Goal: Use online tool/utility: Utilize a website feature to perform a specific function

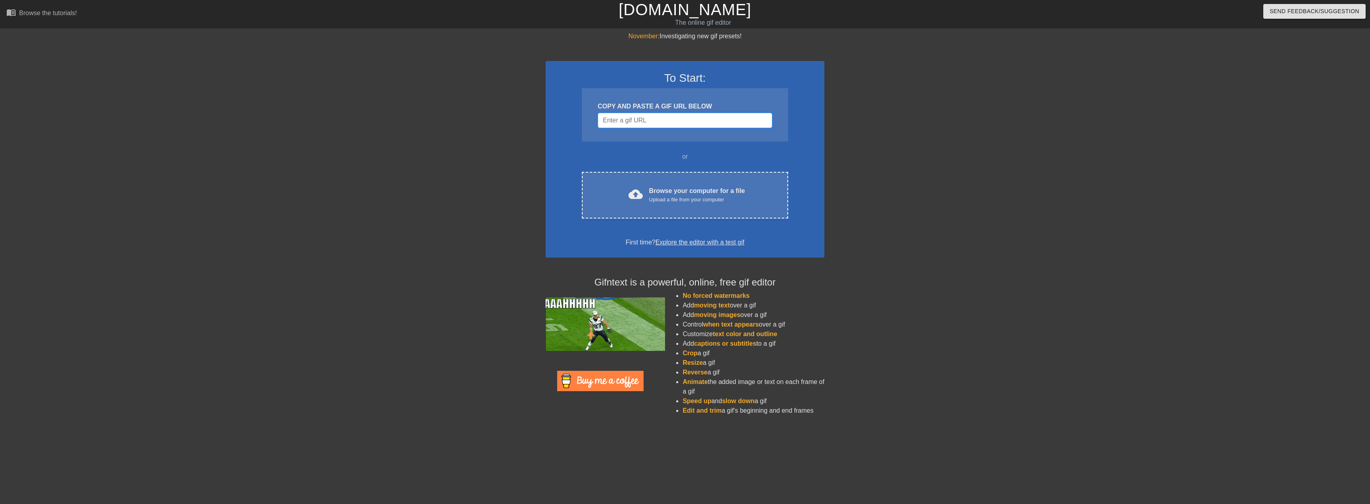
click at [657, 121] on input "Username" at bounding box center [685, 120] width 174 height 15
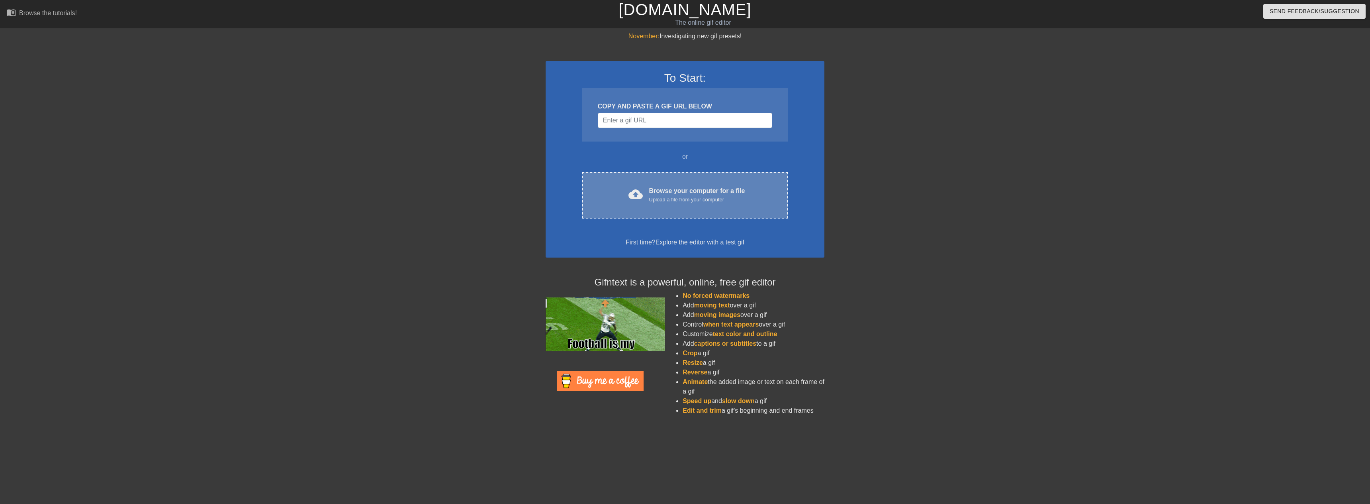
click at [682, 211] on div "cloud_upload Browse your computer for a file Upload a file from your computer C…" at bounding box center [685, 195] width 206 height 47
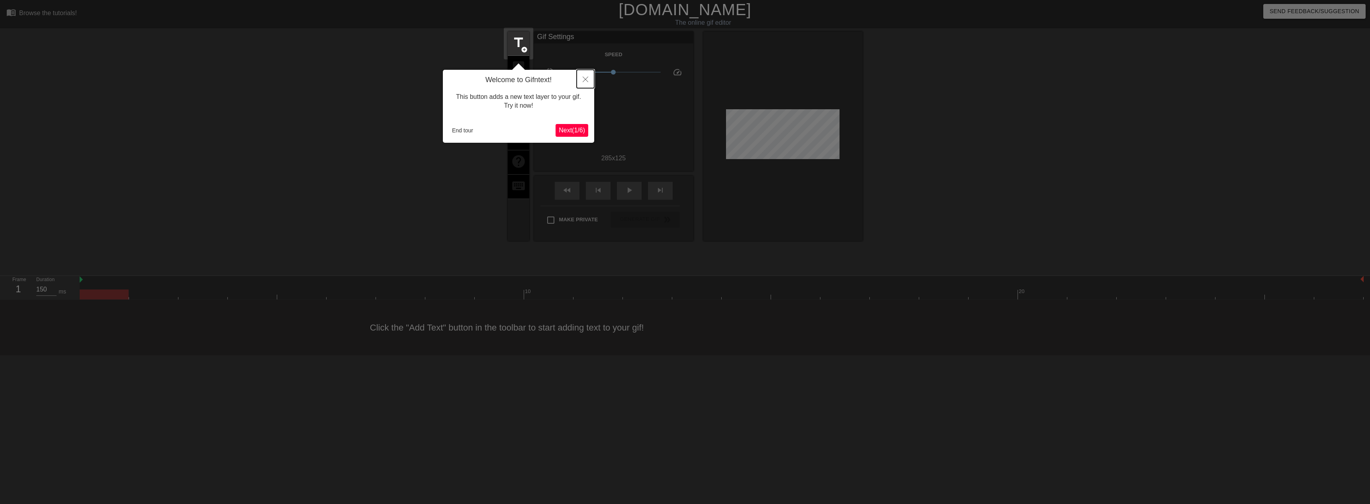
click at [582, 79] on button "Close" at bounding box center [586, 79] width 18 height 18
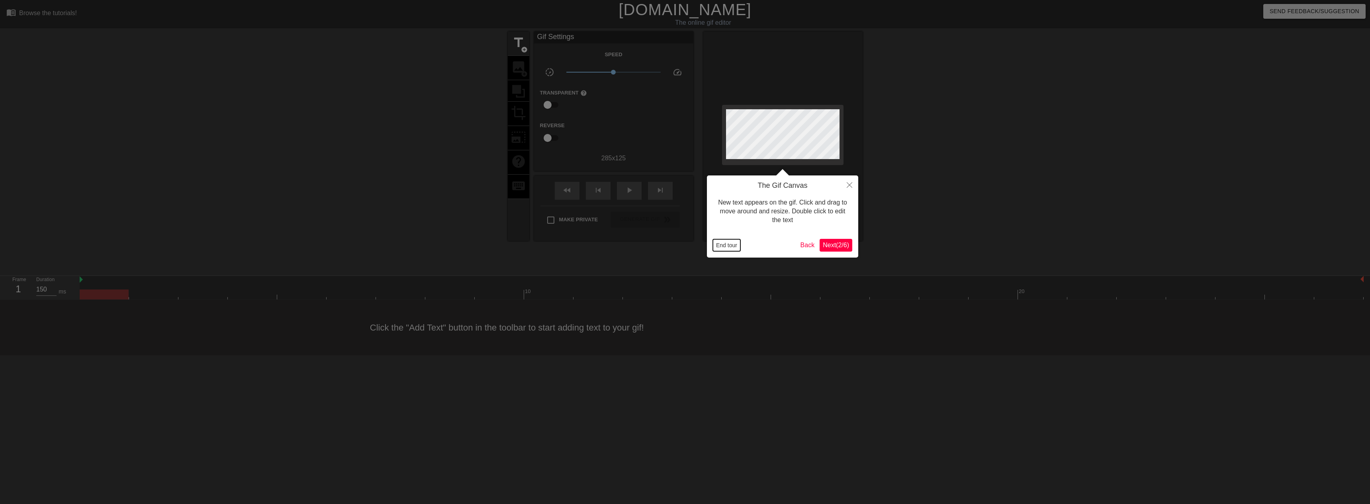
click at [730, 247] on button "End tour" at bounding box center [726, 245] width 27 height 12
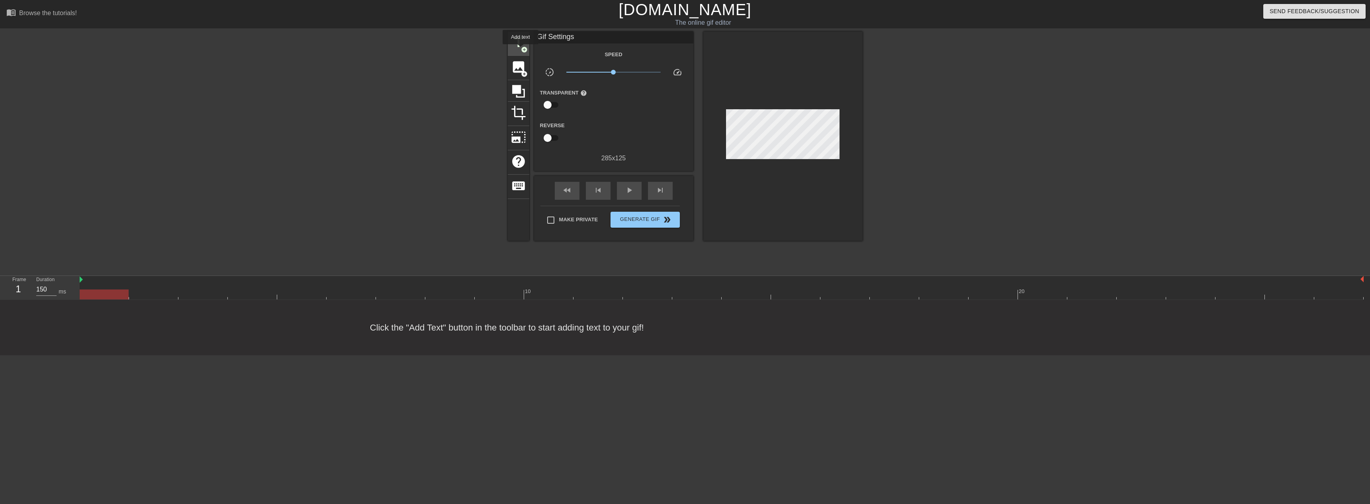
click at [521, 49] on span "add_circle" at bounding box center [524, 49] width 7 height 7
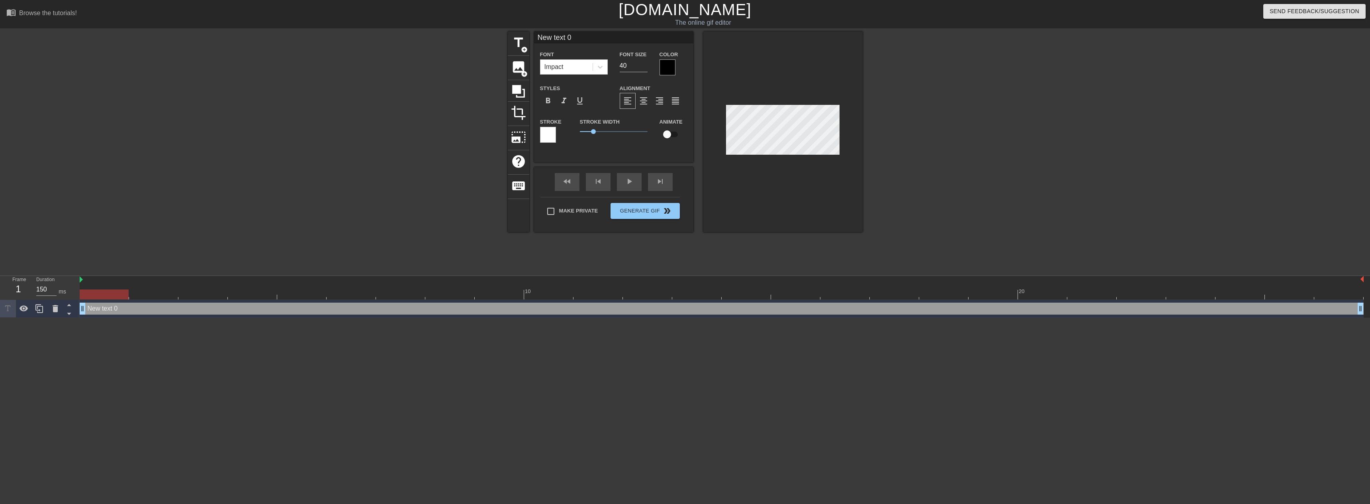
scroll to position [1, 2]
paste textarea "It is a strange fate that we should suffer so much fear and doubt over so small…"
type input "It is a strange fate that we should suffer so much fear and doubt over so small…"
type textarea "It is a strange fate that we should suffer so much fear and doubt over so small…"
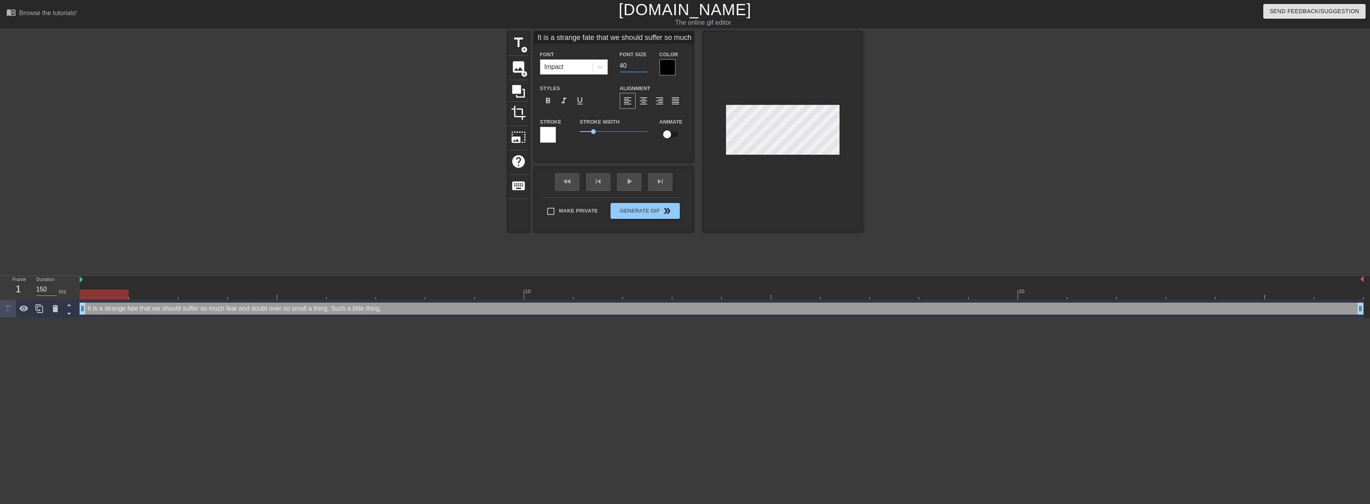
drag, startPoint x: 629, startPoint y: 70, endPoint x: 619, endPoint y: 67, distance: 11.0
click at [619, 67] on div "Font Size 40" at bounding box center [634, 62] width 40 height 26
type input "2"
type input "10"
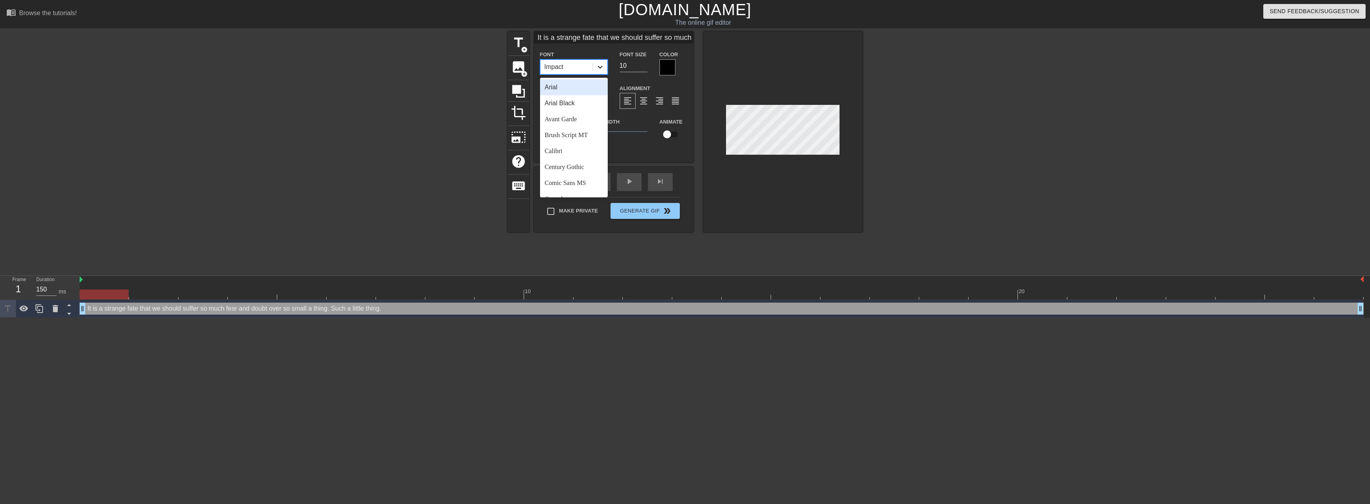
click at [599, 68] on icon at bounding box center [600, 67] width 8 height 8
type input "ti"
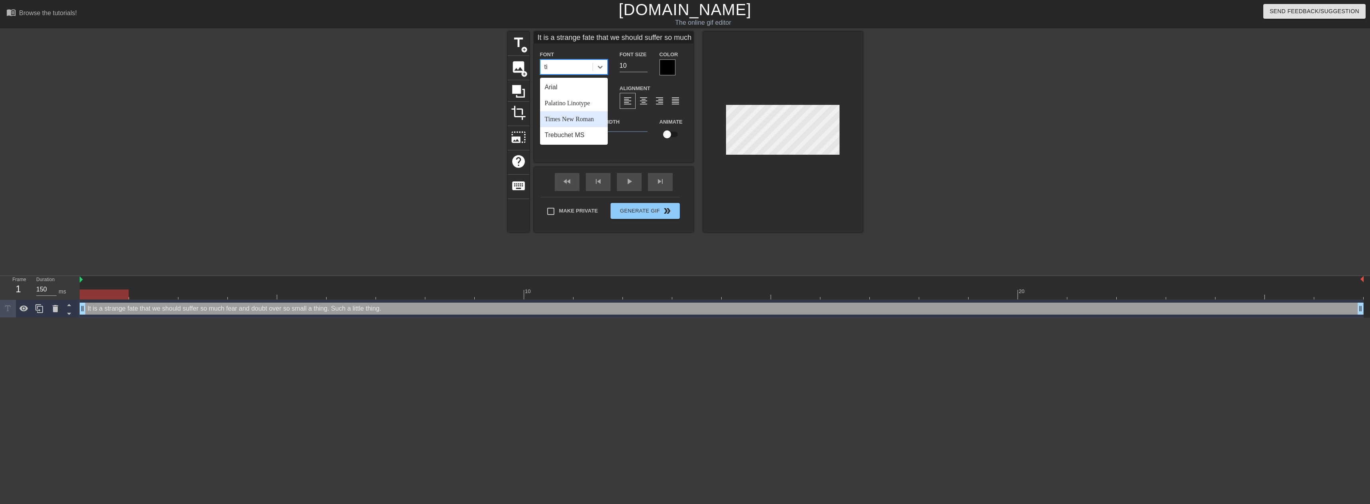
click at [594, 117] on div "Times New Roman" at bounding box center [574, 119] width 68 height 16
click at [665, 68] on div at bounding box center [668, 67] width 16 height 16
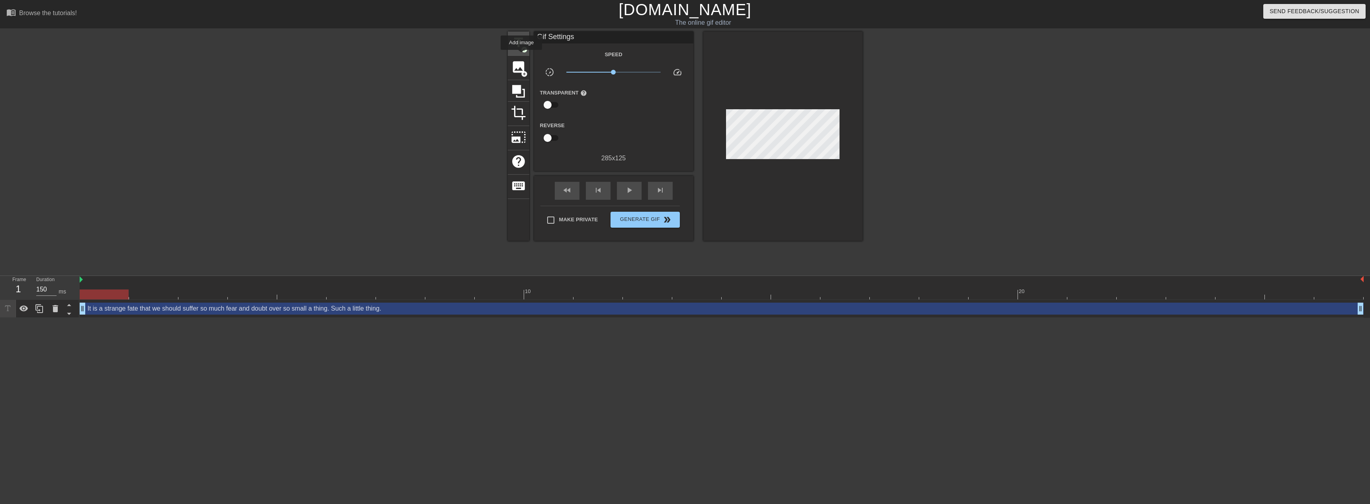
click at [521, 55] on div "title add_circle" at bounding box center [519, 43] width 22 height 24
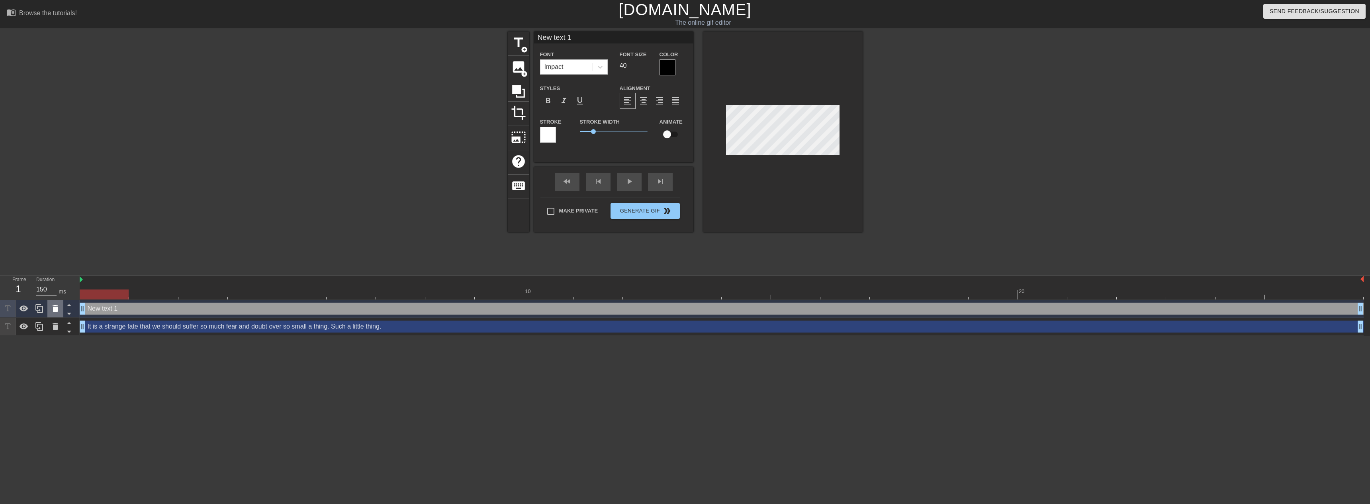
click at [58, 304] on icon at bounding box center [56, 309] width 10 height 10
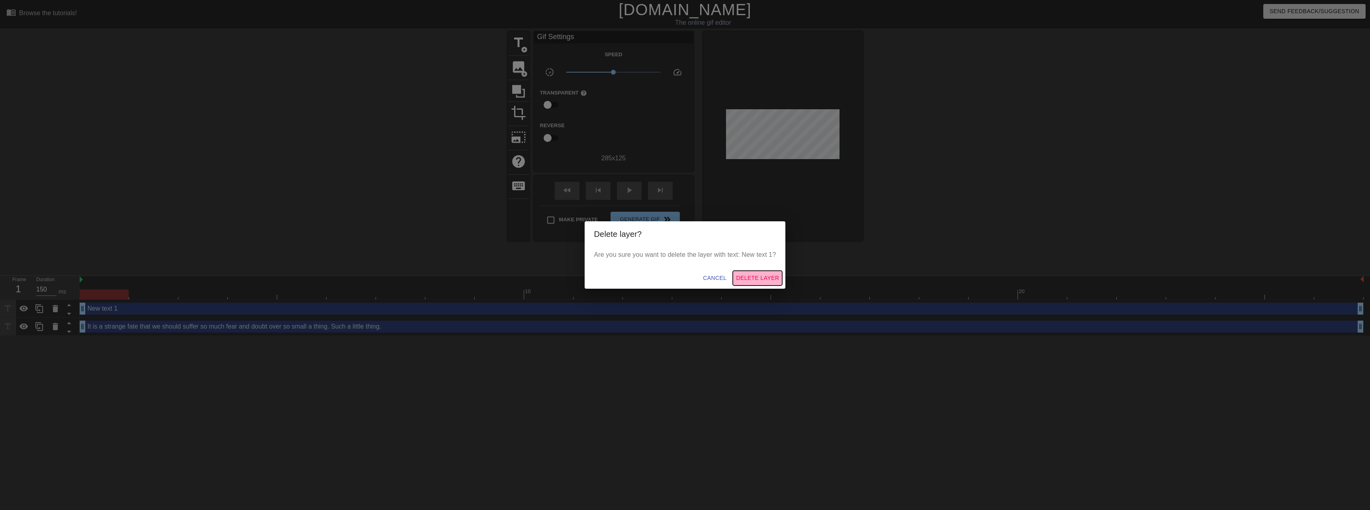
click at [768, 279] on span "Delete Layer" at bounding box center [757, 278] width 43 height 10
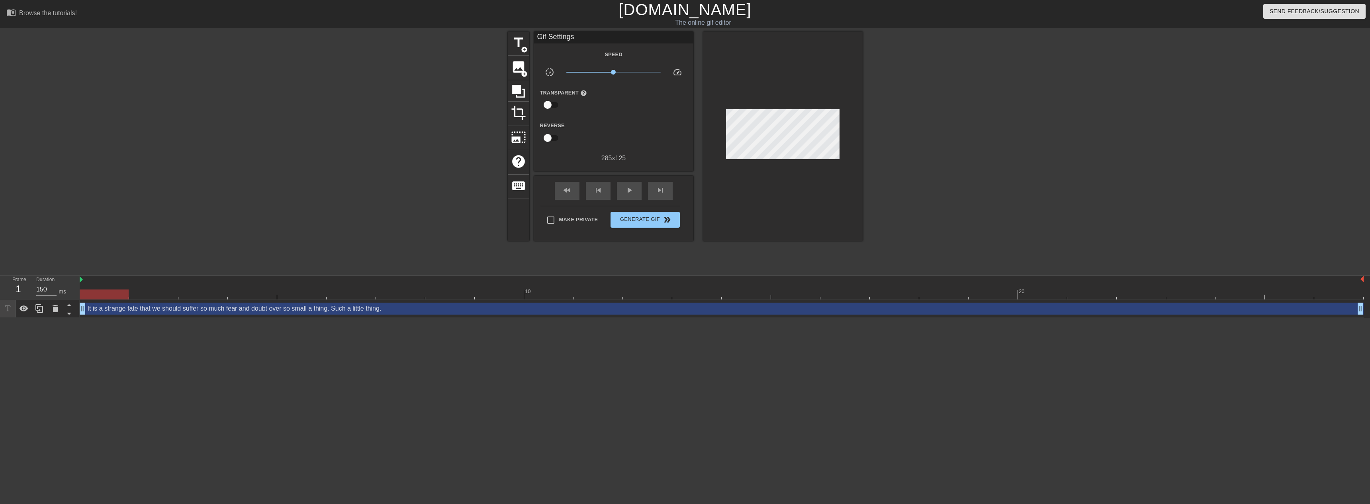
click at [358, 304] on div "It is a strange fate that we should suffer so much fear and doubt over so small…" at bounding box center [722, 308] width 1284 height 12
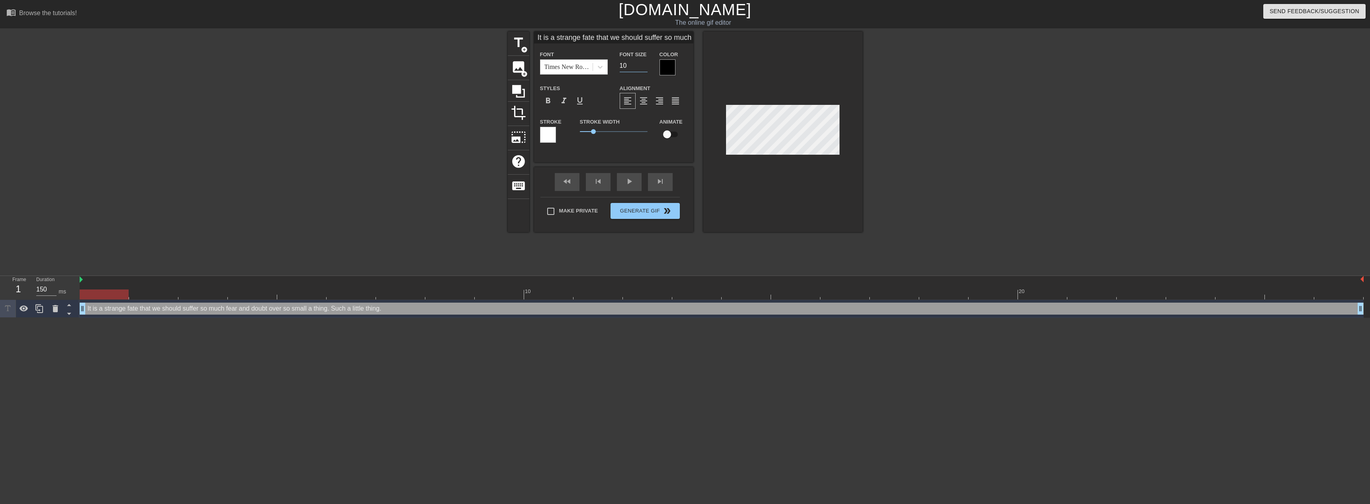
drag, startPoint x: 625, startPoint y: 62, endPoint x: 618, endPoint y: 62, distance: 7.2
click at [618, 62] on div "Font Size 10" at bounding box center [634, 62] width 40 height 26
type input "5"
type input "10"
click at [189, 309] on div "It is a strange fate that we should suffer so much fear and doubt over so small…" at bounding box center [722, 308] width 1284 height 12
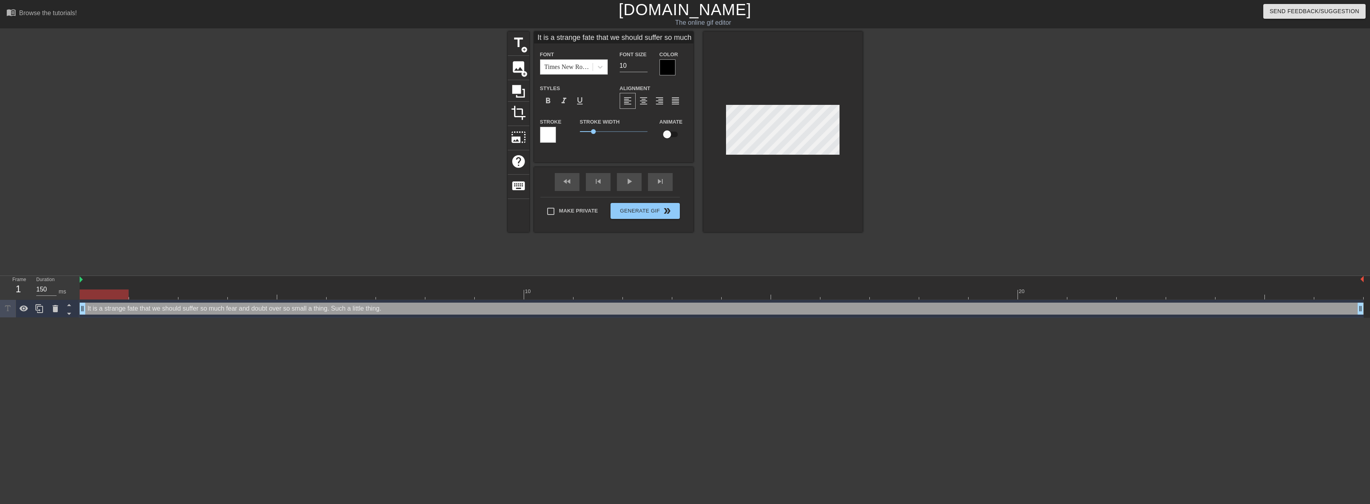
scroll to position [1, 10]
paste textarea
type input "It is a strange fate that we should suffer so much fear and doubt over so small…"
type textarea "It is a strange fate that we should suffer so much fear and doubt over so small…"
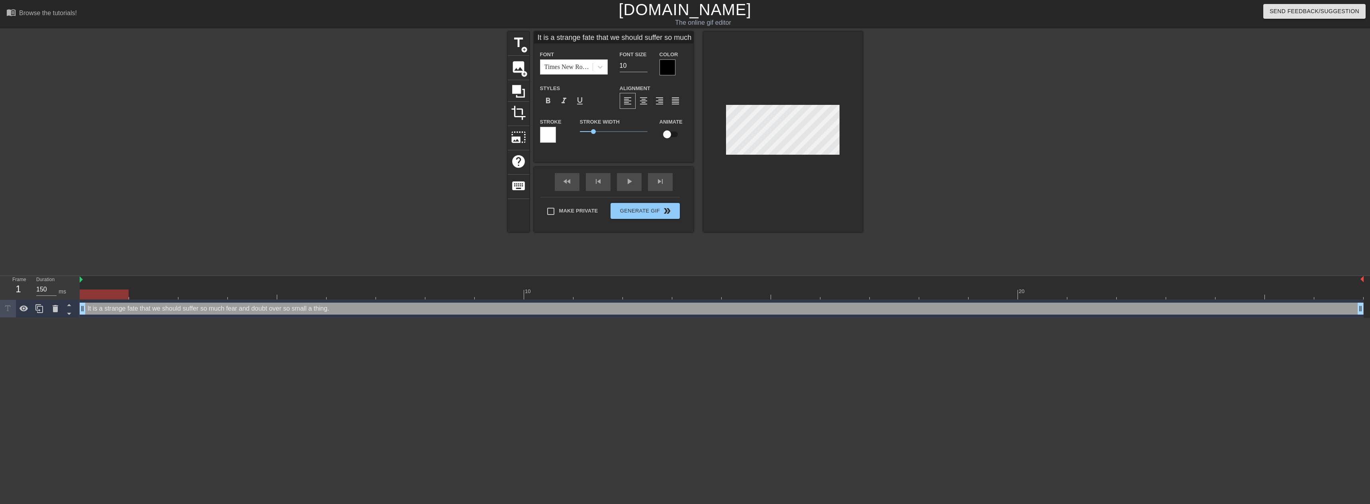
scroll to position [1, 8]
click at [240, 312] on div "It is a strange fate that we should suffer so much fear and doubt over so small…" at bounding box center [722, 308] width 1284 height 12
click at [849, 139] on div at bounding box center [783, 131] width 159 height 200
type input "It is a strange fate that we should suffer so much."
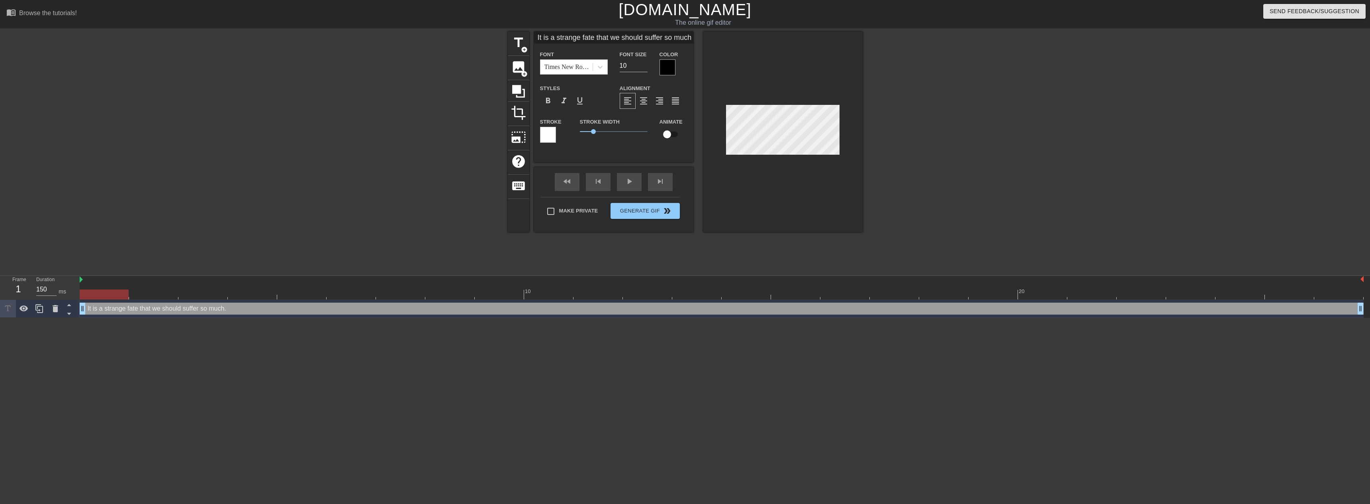
type textarea "It is a strange fate that we should suffer so much."
click at [910, 155] on div at bounding box center [932, 150] width 120 height 239
click at [666, 71] on div at bounding box center [668, 67] width 16 height 16
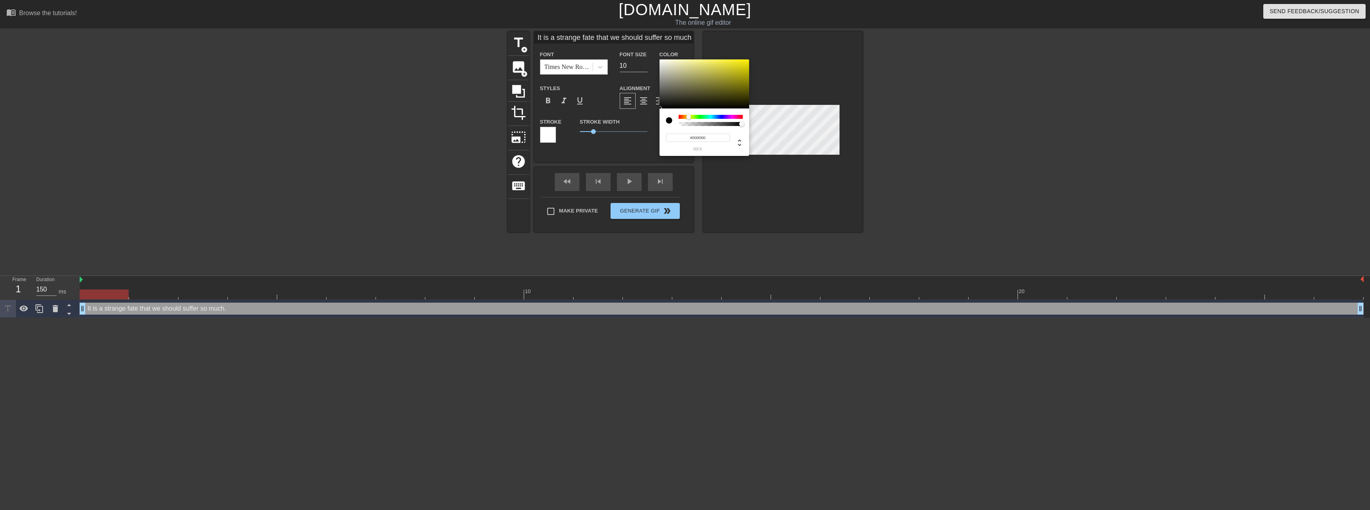
click at [689, 116] on div at bounding box center [711, 117] width 64 height 4
click at [706, 116] on div at bounding box center [711, 117] width 64 height 4
click at [712, 116] on div at bounding box center [711, 117] width 64 height 4
click at [733, 120] on div at bounding box center [711, 120] width 64 height 11
click at [730, 118] on div at bounding box center [711, 117] width 64 height 4
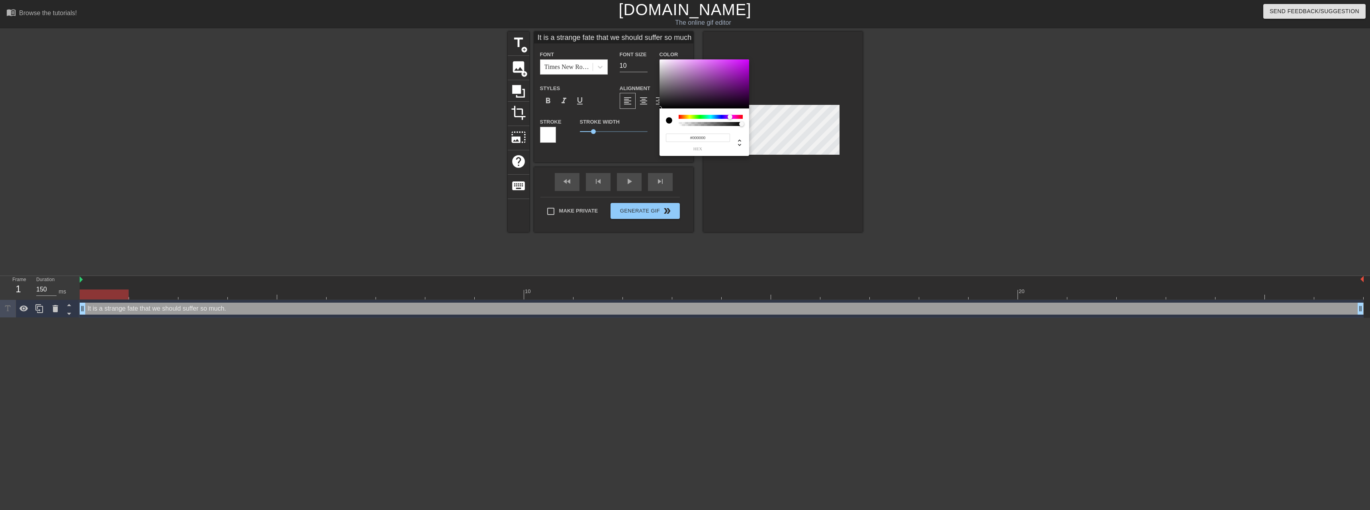
click at [721, 117] on div at bounding box center [711, 117] width 64 height 4
click at [709, 117] on div at bounding box center [711, 117] width 64 height 4
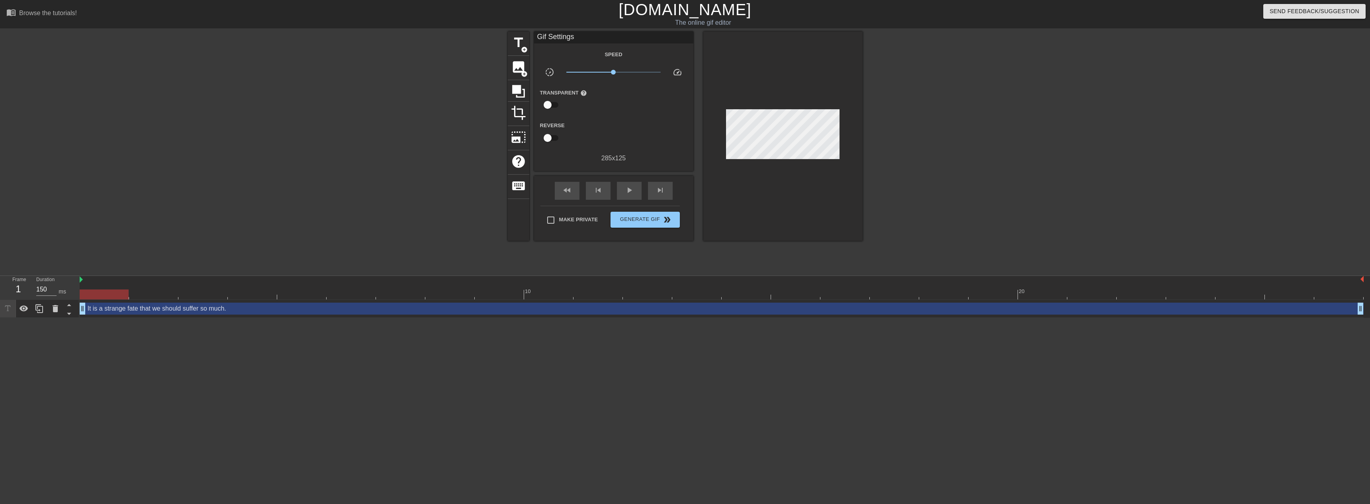
click at [284, 311] on div "It is a strange fate that we should suffer so much. drag_handle drag_handle" at bounding box center [722, 308] width 1284 height 12
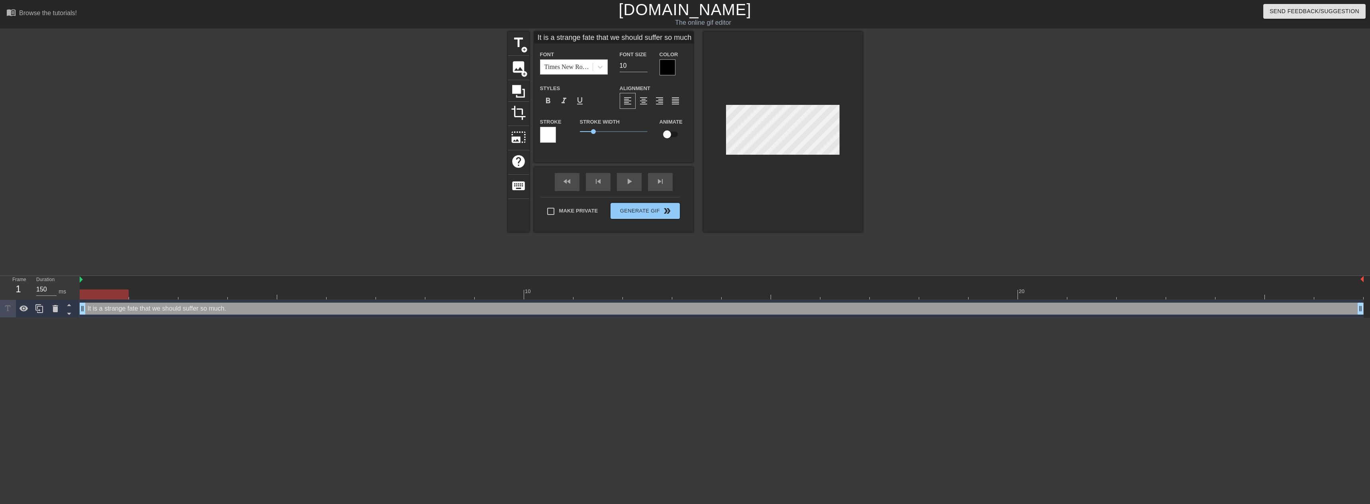
click at [664, 60] on div at bounding box center [668, 67] width 16 height 16
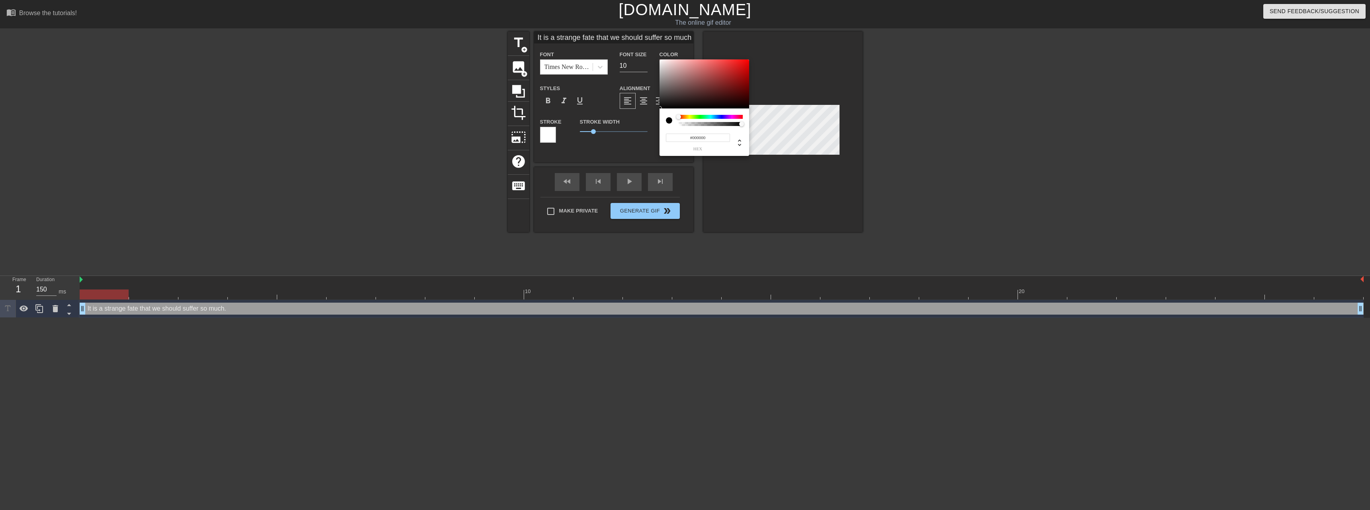
click at [668, 121] on div at bounding box center [669, 120] width 6 height 6
click at [685, 118] on div at bounding box center [711, 117] width 64 height 4
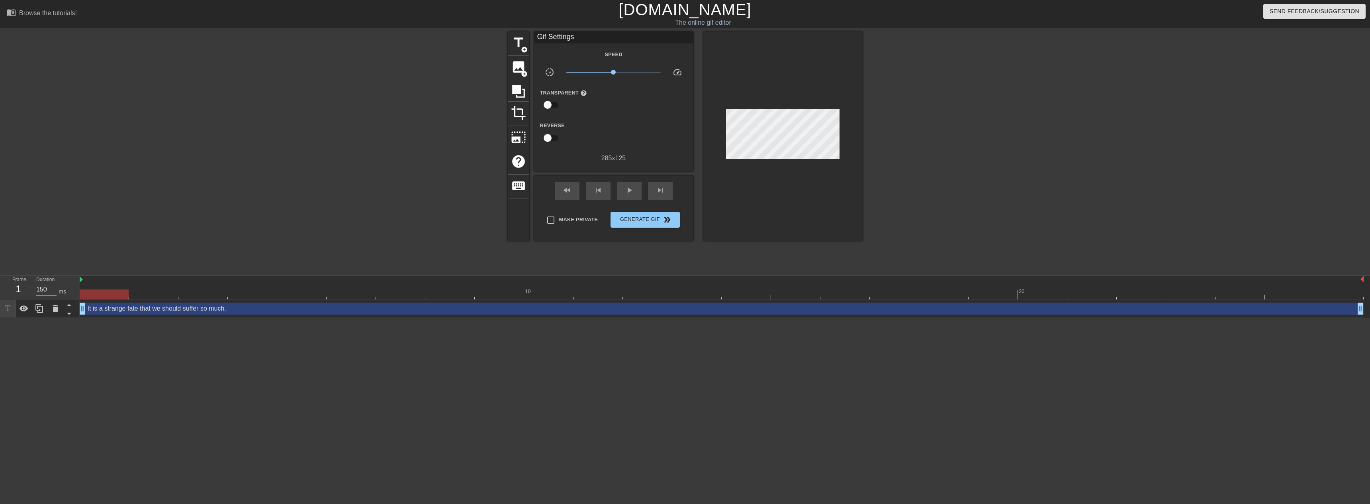
click at [353, 310] on div "It is a strange fate that we should suffer so much. drag_handle drag_handle" at bounding box center [722, 308] width 1284 height 12
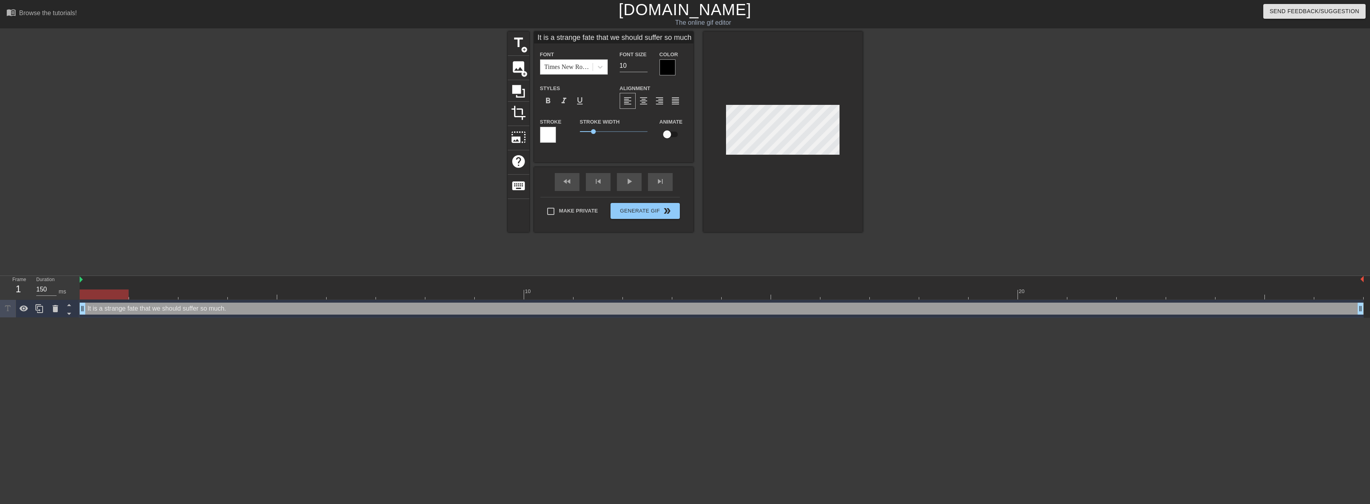
click at [545, 133] on div at bounding box center [548, 135] width 16 height 16
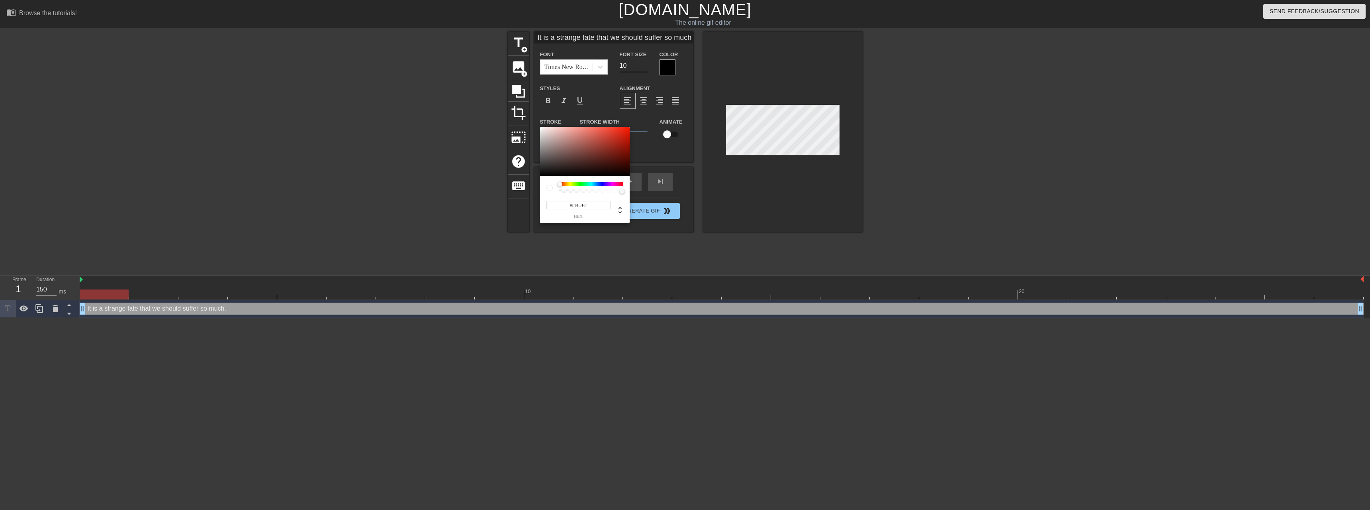
drag, startPoint x: 560, startPoint y: 183, endPoint x: 572, endPoint y: 184, distance: 12.8
click at [572, 184] on div at bounding box center [572, 184] width 5 height 5
drag, startPoint x: 572, startPoint y: 184, endPoint x: 596, endPoint y: 186, distance: 23.6
click at [582, 186] on div at bounding box center [579, 184] width 5 height 5
click at [605, 185] on div at bounding box center [591, 184] width 64 height 4
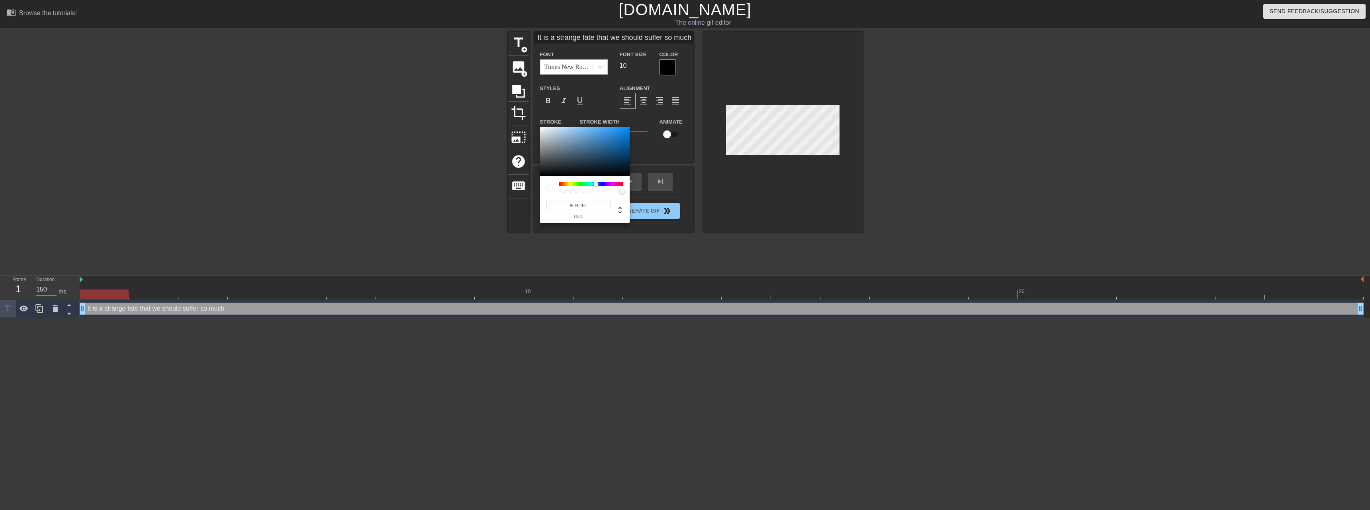
click at [606, 184] on div at bounding box center [591, 184] width 64 height 4
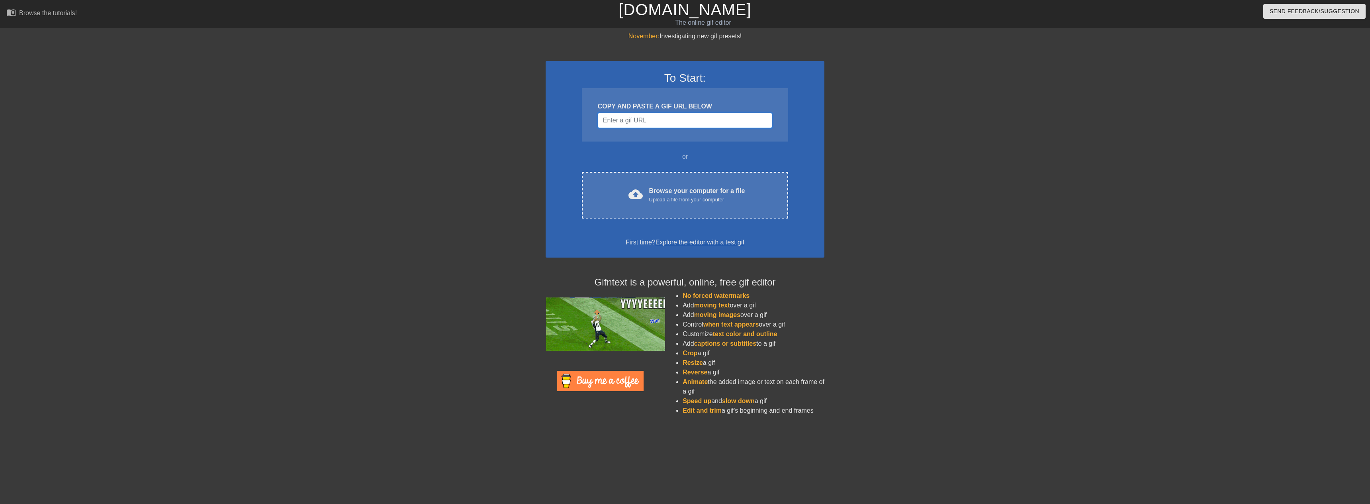
click at [648, 116] on input "Username" at bounding box center [685, 120] width 174 height 15
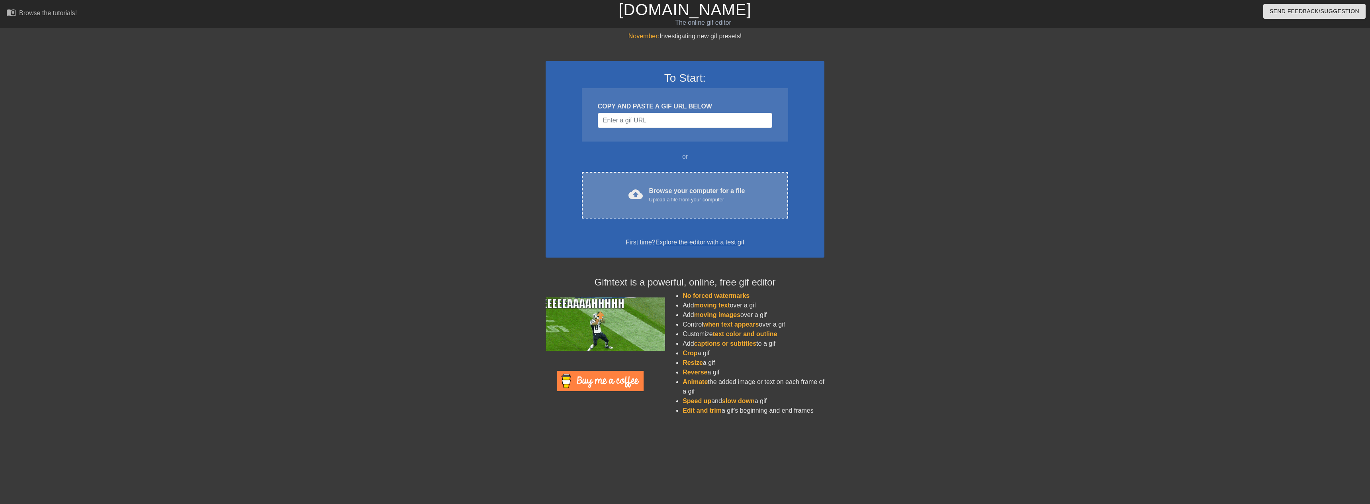
click at [686, 180] on div "cloud_upload Browse your computer for a file Upload a file from your computer C…" at bounding box center [685, 195] width 206 height 47
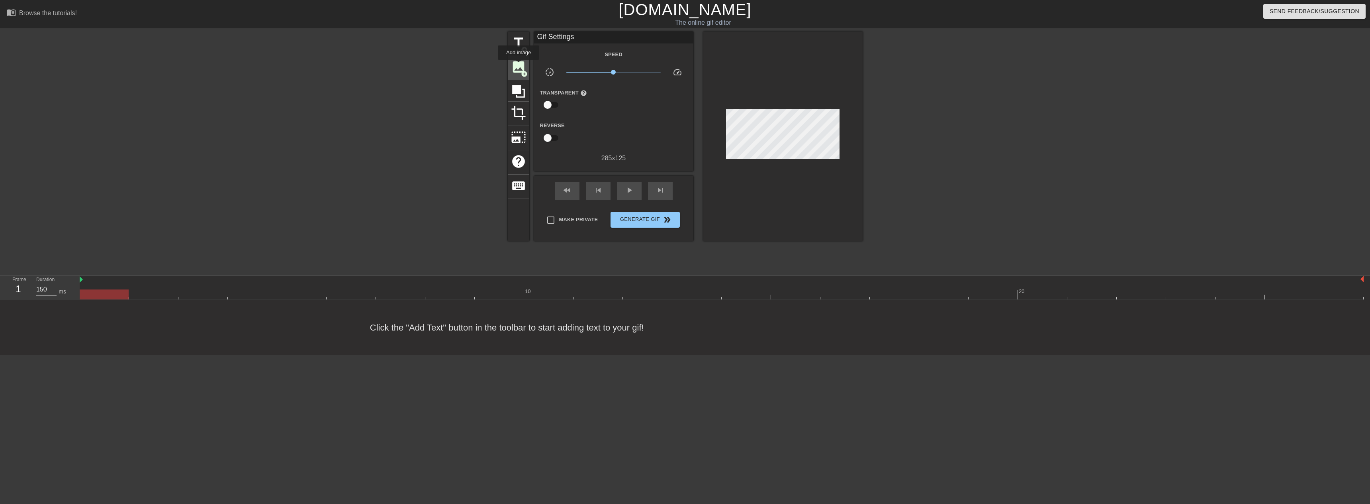
click at [519, 65] on span "image" at bounding box center [518, 66] width 15 height 15
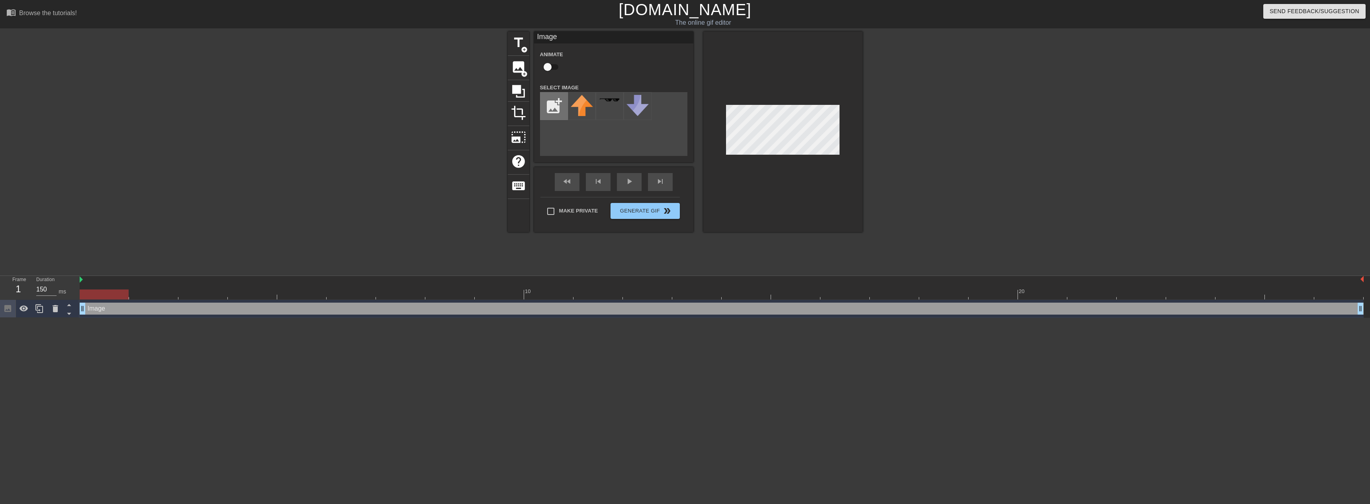
click at [556, 110] on input "file" at bounding box center [554, 105] width 27 height 27
type input "C:\fakepath\Messenger_creation_765770266270658.jpeg"
click at [580, 107] on img at bounding box center [582, 102] width 22 height 15
click at [760, 163] on div at bounding box center [783, 131] width 159 height 200
click at [912, 121] on div at bounding box center [932, 150] width 120 height 239
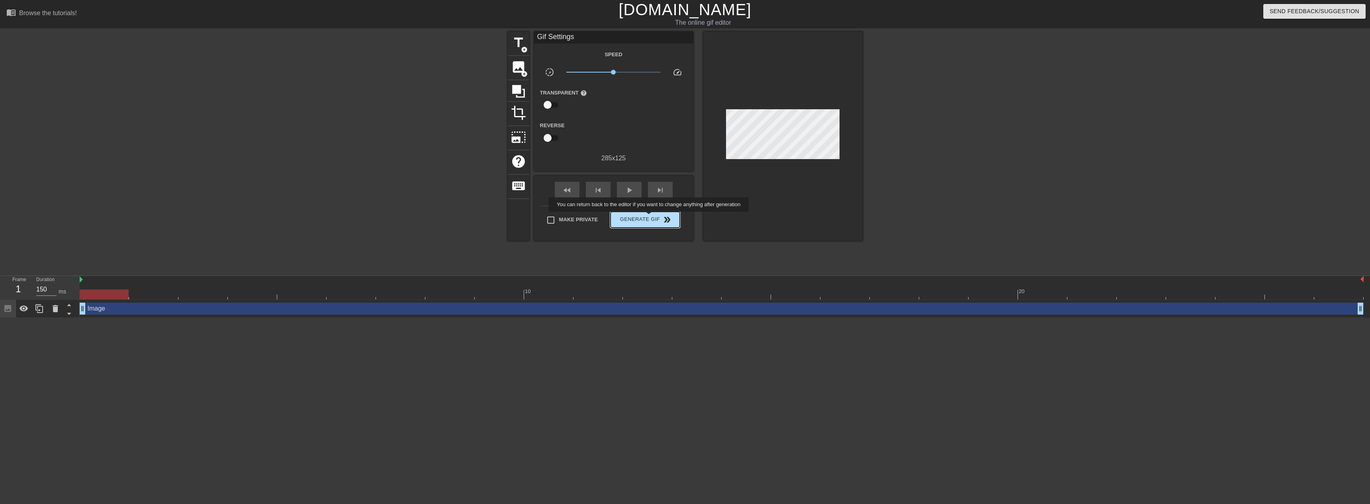
click at [650, 217] on span "Generate Gif double_arrow" at bounding box center [645, 220] width 63 height 10
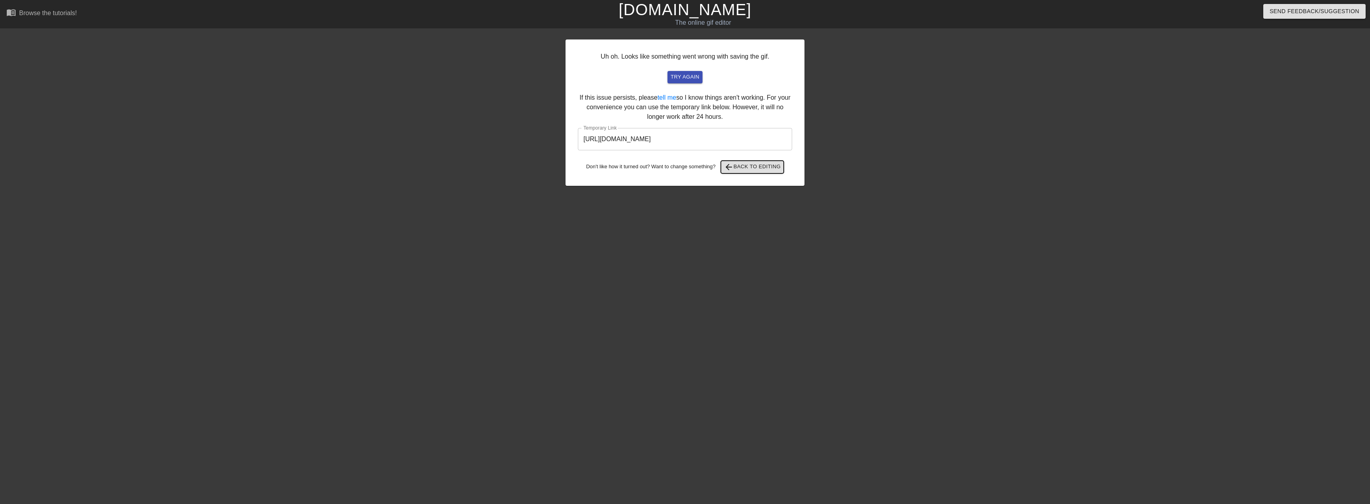
click at [747, 165] on span "arrow_back Back to Editing" at bounding box center [752, 167] width 57 height 10
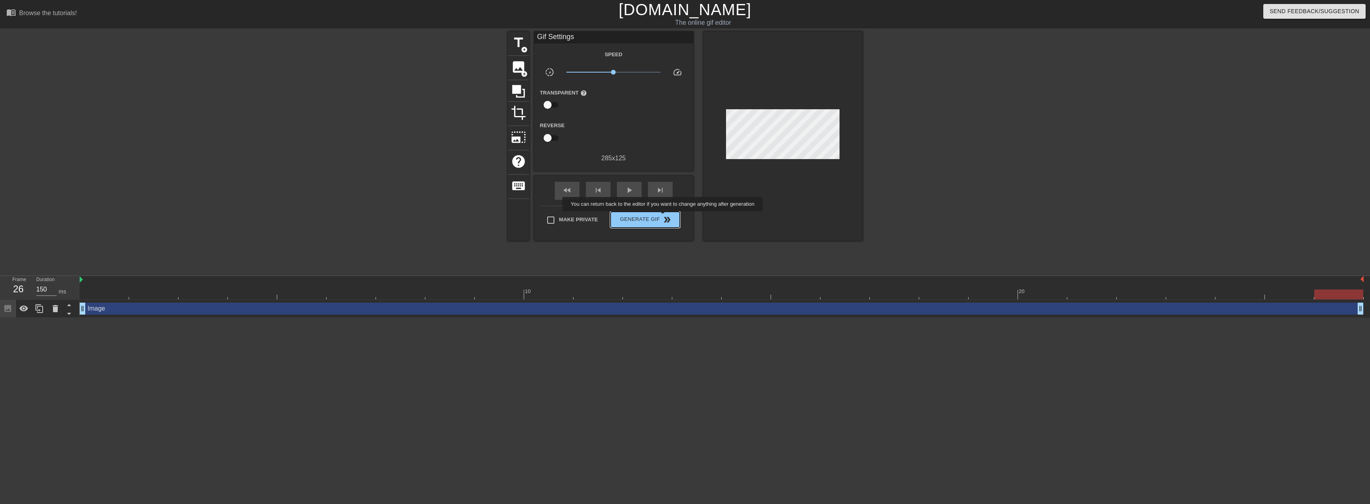
click at [662, 215] on span "Generate Gif double_arrow" at bounding box center [645, 220] width 63 height 10
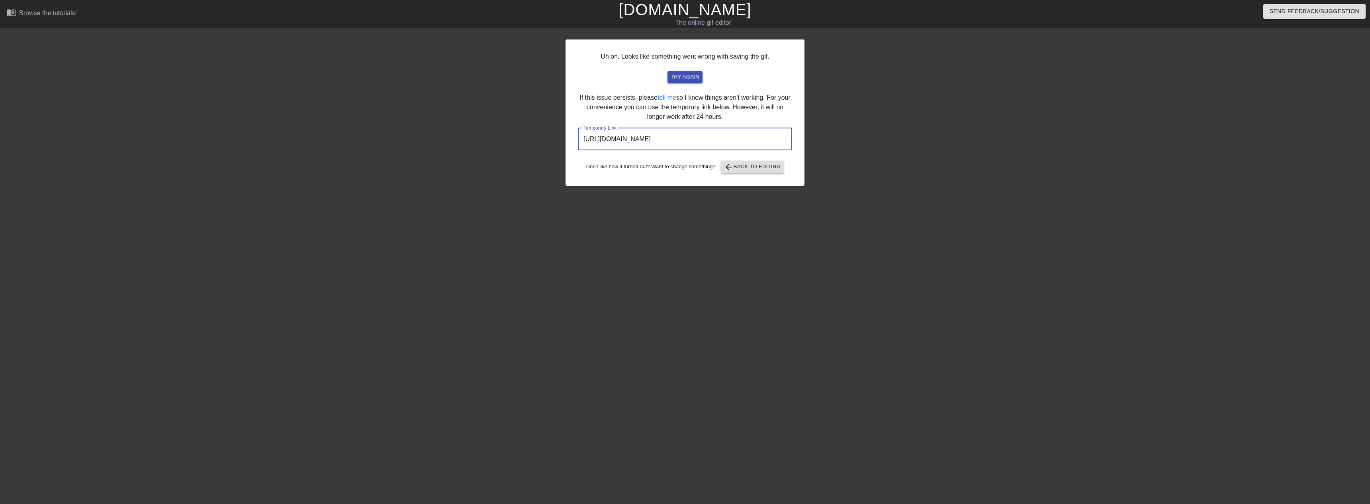
drag, startPoint x: 755, startPoint y: 135, endPoint x: 576, endPoint y: 133, distance: 178.5
click at [576, 133] on div "Uh oh. Looks like something went wrong with saving the gif. try again If this i…" at bounding box center [685, 112] width 239 height 146
